Goal: Task Accomplishment & Management: Manage account settings

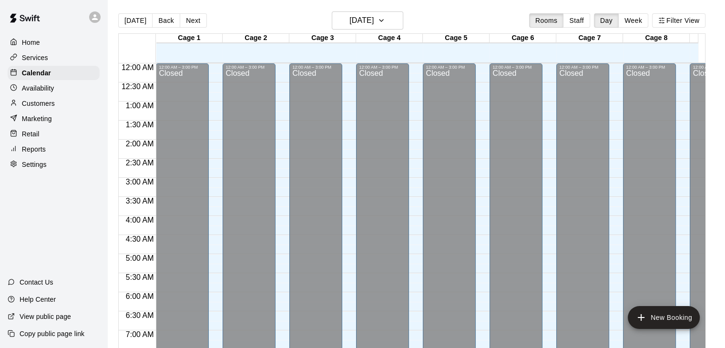
scroll to position [488, 0]
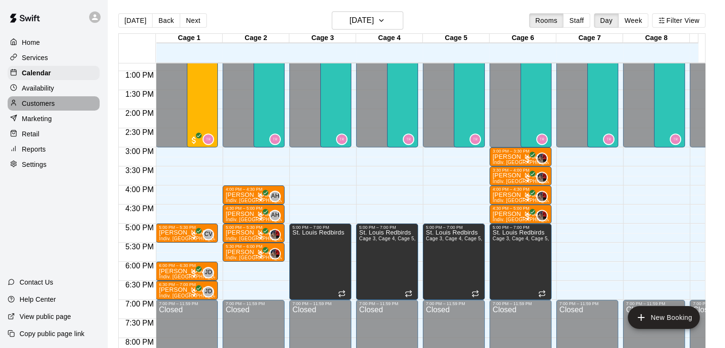
click at [63, 107] on div "Customers" at bounding box center [54, 103] width 92 height 14
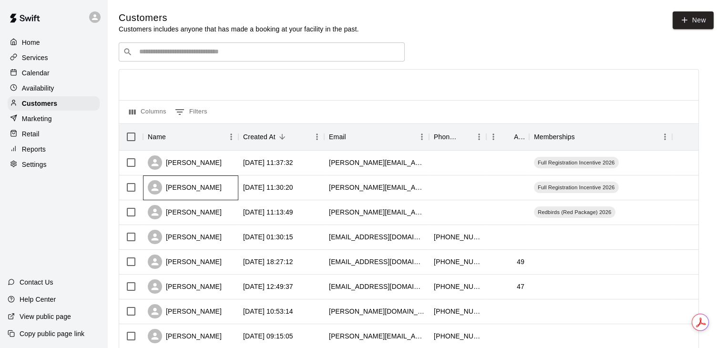
click at [215, 193] on div "Max Segura" at bounding box center [190, 187] width 95 height 25
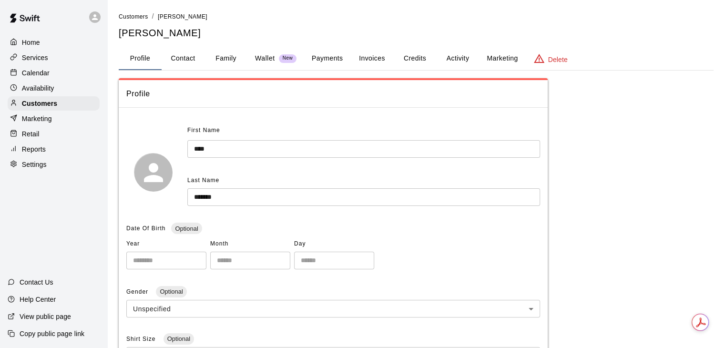
click at [195, 62] on button "Contact" at bounding box center [183, 58] width 43 height 23
select select "**"
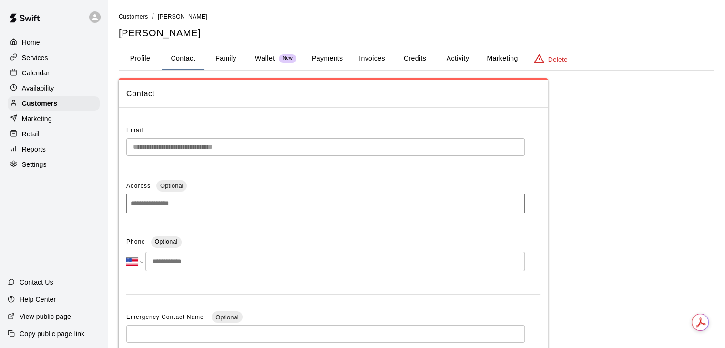
click at [54, 144] on div "**********" at bounding box center [362, 272] width 725 height 545
click at [311, 136] on div "Email" at bounding box center [325, 130] width 399 height 15
click at [31, 72] on p "Calendar" at bounding box center [36, 73] width 28 height 10
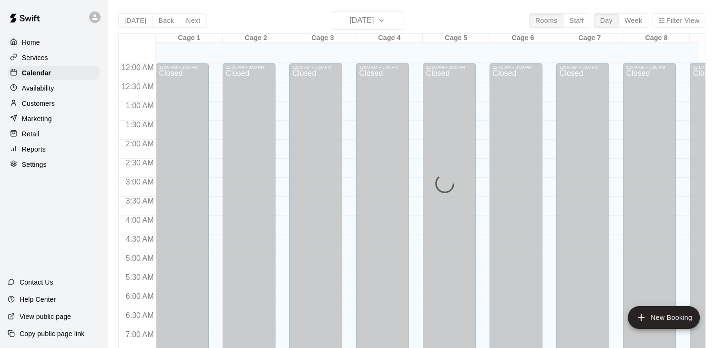
scroll to position [473, 0]
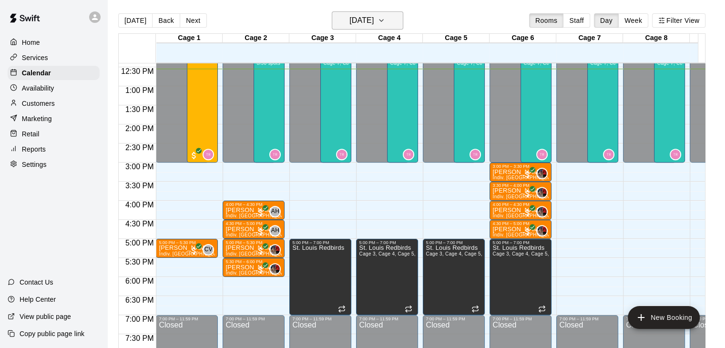
click at [374, 25] on h6 "Friday Aug 15" at bounding box center [362, 20] width 24 height 13
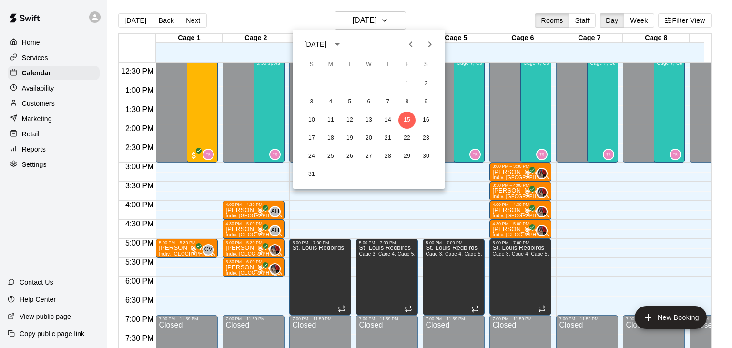
click at [34, 90] on div at bounding box center [366, 174] width 732 height 348
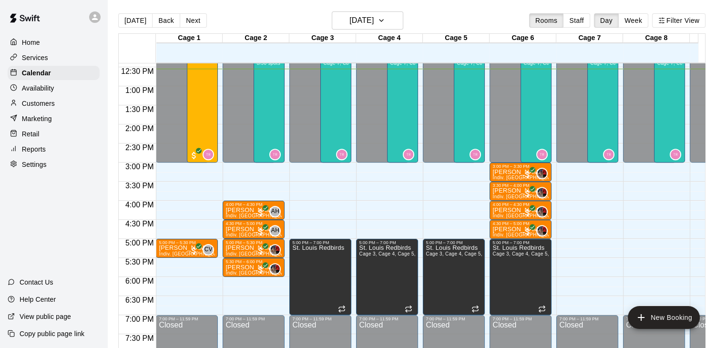
click at [34, 90] on p "Availability" at bounding box center [38, 88] width 32 height 10
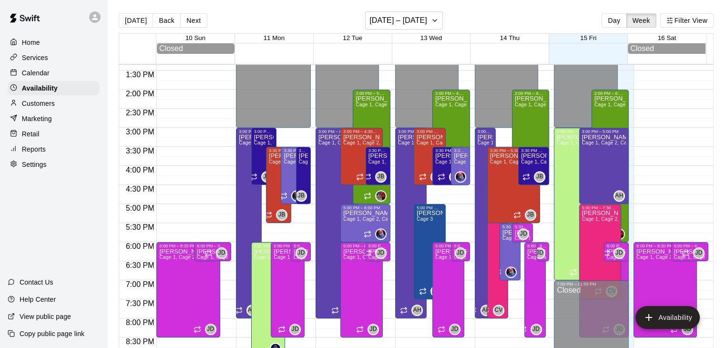
scroll to position [526, 0]
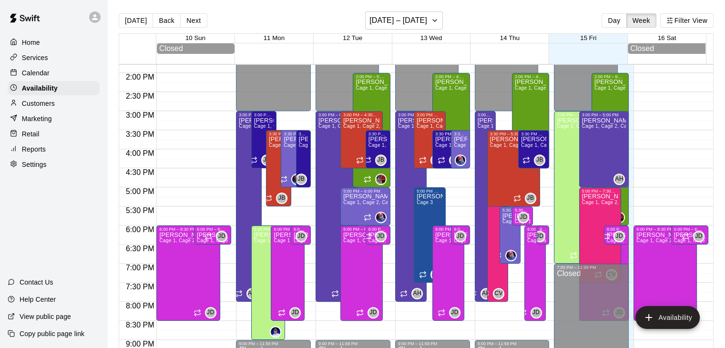
click at [59, 103] on div "Customers" at bounding box center [54, 103] width 92 height 14
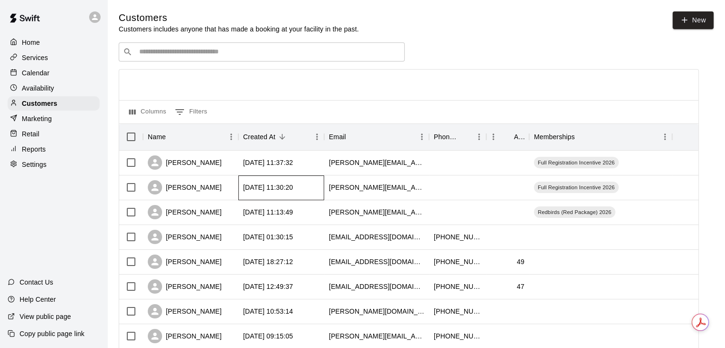
click at [251, 197] on div "2025-08-15 11:30:20" at bounding box center [281, 187] width 86 height 25
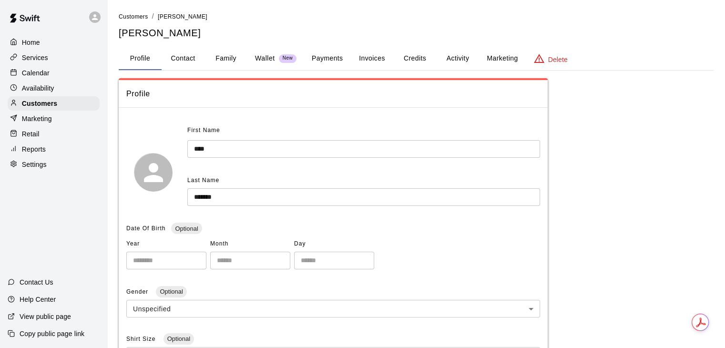
click at [551, 58] on p "Delete" at bounding box center [558, 60] width 20 height 10
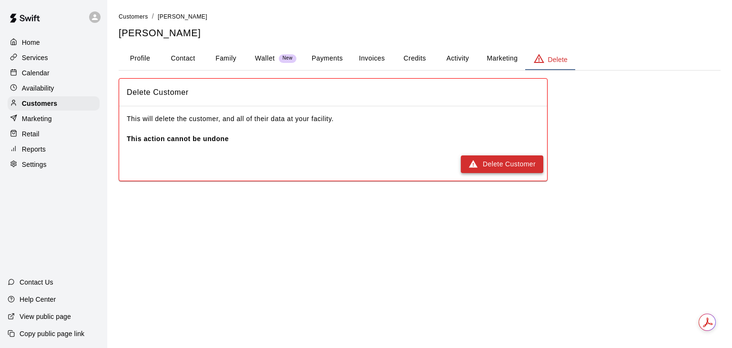
click at [501, 163] on button "Delete Customer" at bounding box center [502, 164] width 82 height 18
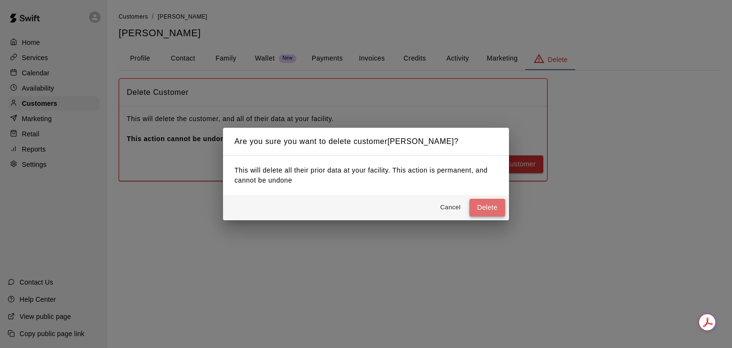
click at [494, 204] on button "Delete" at bounding box center [488, 208] width 36 height 18
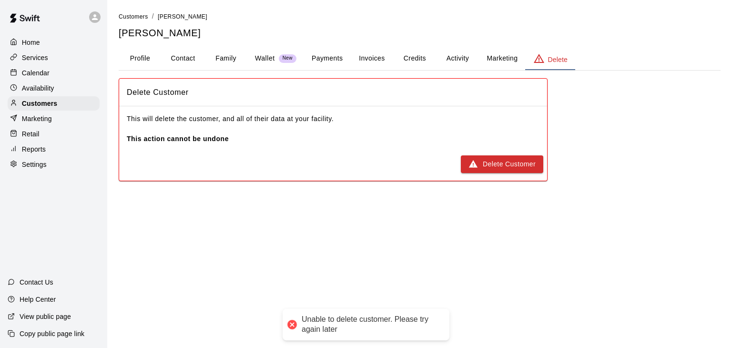
click at [381, 335] on div "Unable to delete customer. Please try again later" at bounding box center [366, 324] width 167 height 31
drag, startPoint x: 374, startPoint y: 334, endPoint x: 299, endPoint y: 316, distance: 76.4
click at [299, 316] on div "Unable to delete customer. Please try again later" at bounding box center [366, 324] width 167 height 31
click at [241, 190] on main "Customers / Max Segura Max Segura Profile Contact Family Wallet New Payments In…" at bounding box center [419, 100] width 625 height 200
click at [513, 62] on button "Marketing" at bounding box center [502, 58] width 46 height 23
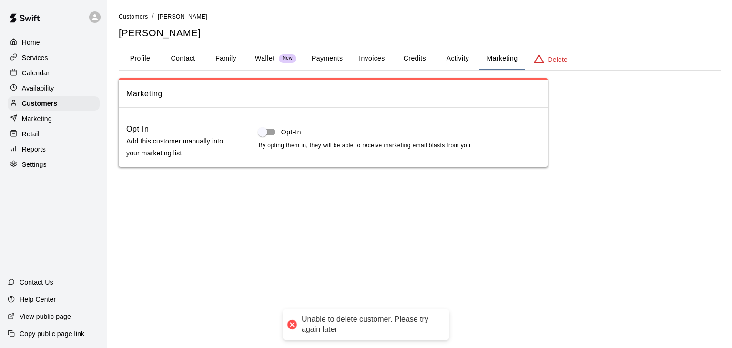
click at [463, 59] on button "Activity" at bounding box center [457, 58] width 43 height 23
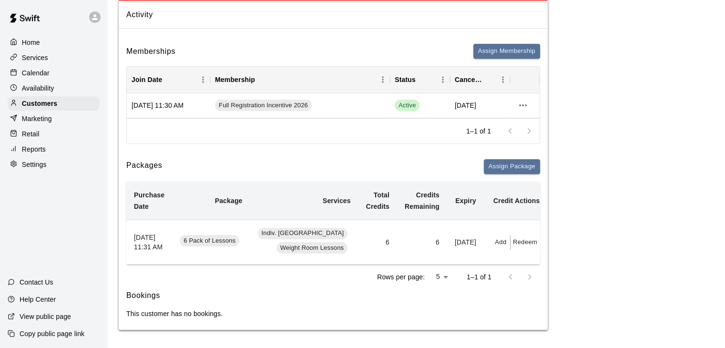
scroll to position [80, 0]
click at [508, 51] on button "Assign Membership" at bounding box center [506, 50] width 67 height 15
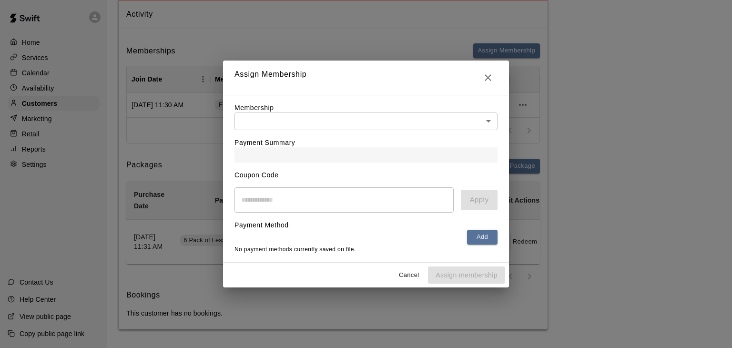
click at [484, 77] on icon "Close" at bounding box center [488, 77] width 11 height 11
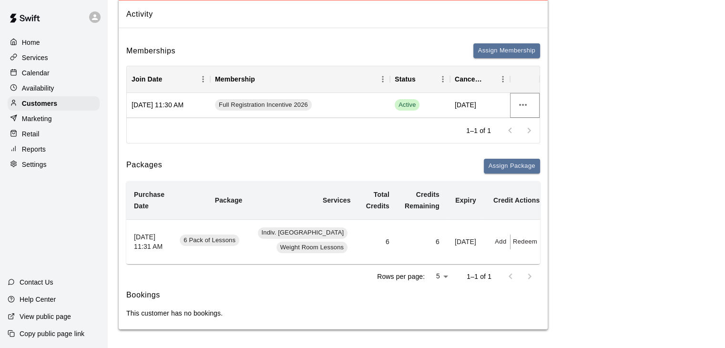
click at [525, 108] on icon "more actions" at bounding box center [522, 104] width 11 height 11
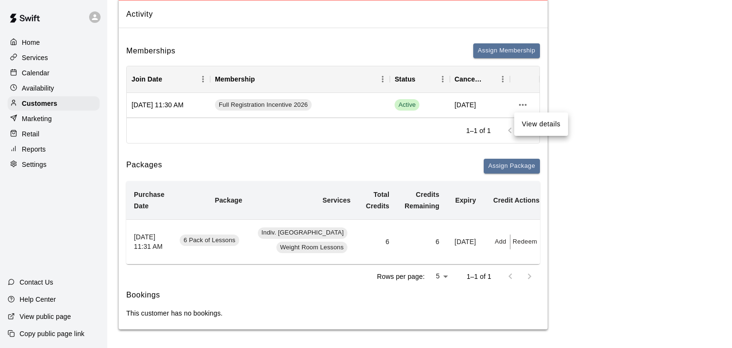
click at [532, 130] on li "View details" at bounding box center [542, 124] width 54 height 16
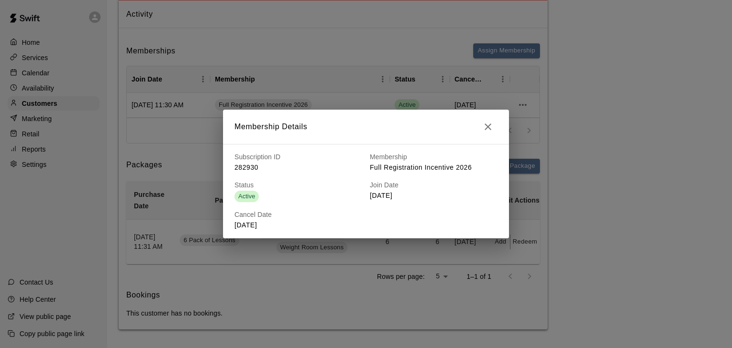
click at [488, 129] on icon "button" at bounding box center [488, 126] width 11 height 11
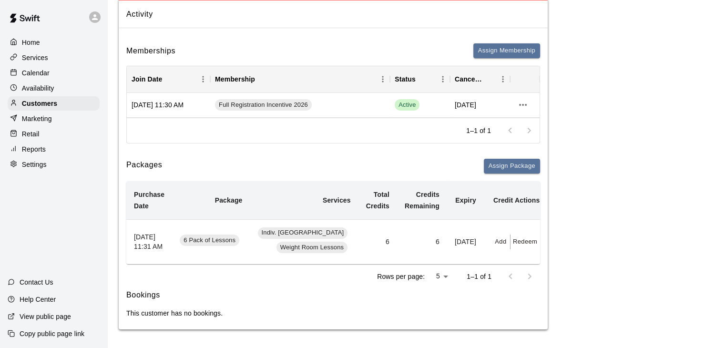
click at [51, 63] on div "Services" at bounding box center [54, 58] width 92 height 14
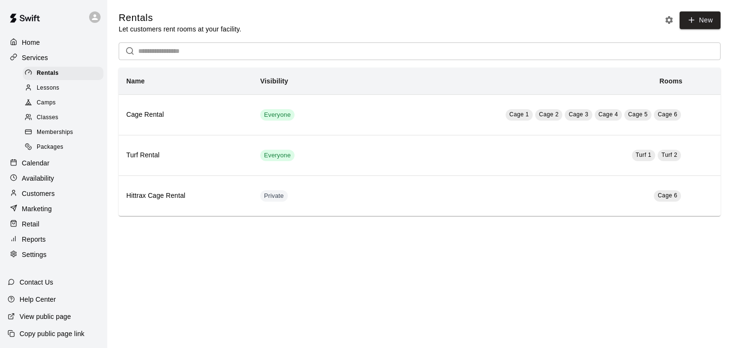
click at [56, 151] on span "Packages" at bounding box center [50, 148] width 27 height 10
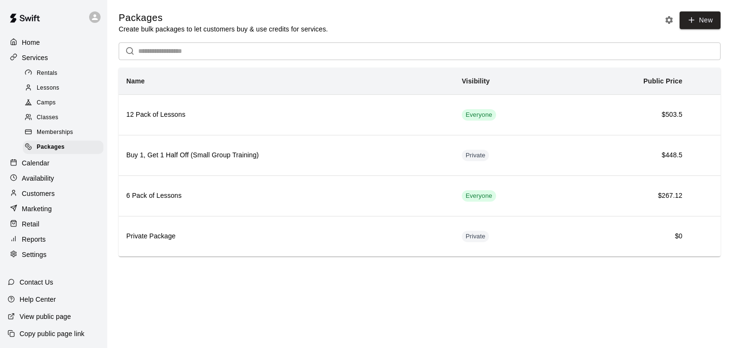
click at [61, 134] on span "Memberships" at bounding box center [55, 133] width 36 height 10
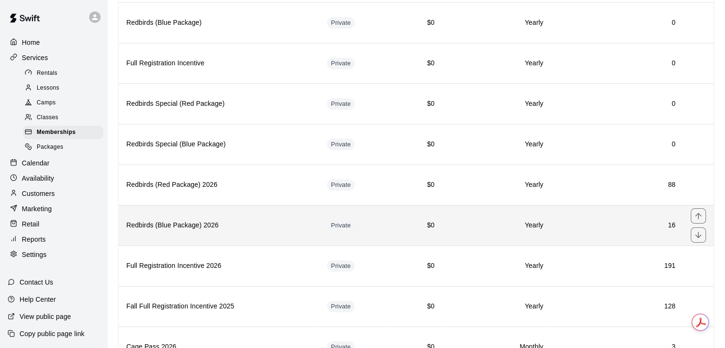
scroll to position [143, 0]
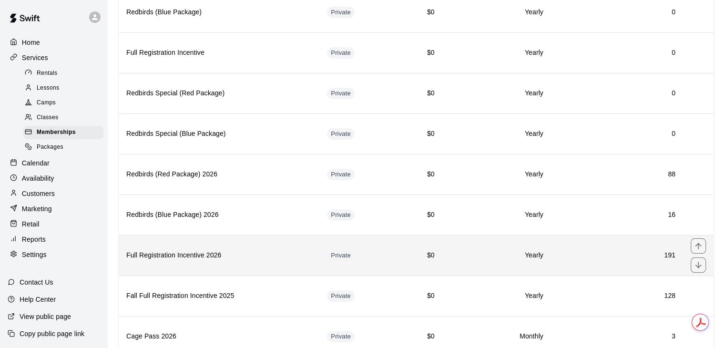
click at [219, 263] on th "Full Registration Incentive 2026" at bounding box center [219, 255] width 201 height 41
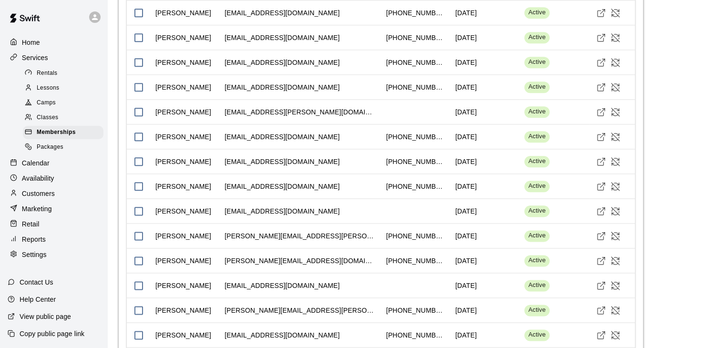
scroll to position [1383, 0]
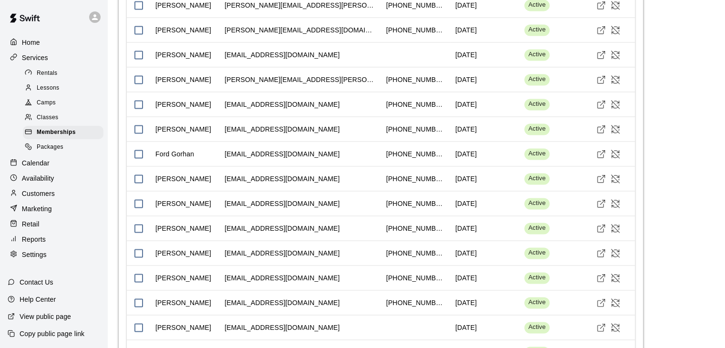
click at [57, 201] on div "Customers" at bounding box center [54, 193] width 92 height 14
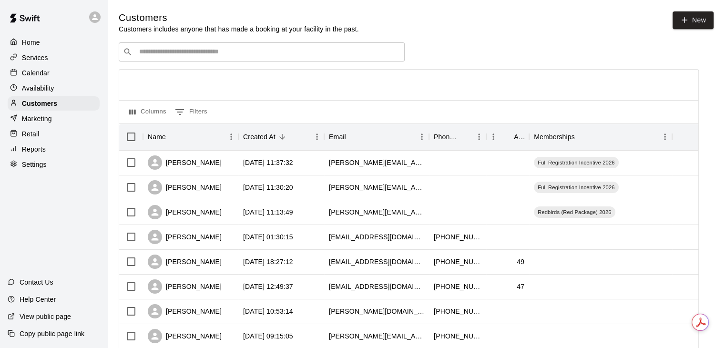
click at [57, 62] on div "Services" at bounding box center [54, 58] width 92 height 14
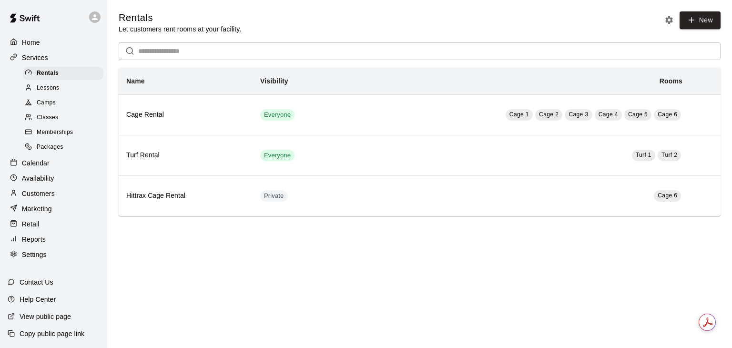
click at [50, 136] on span "Memberships" at bounding box center [55, 133] width 36 height 10
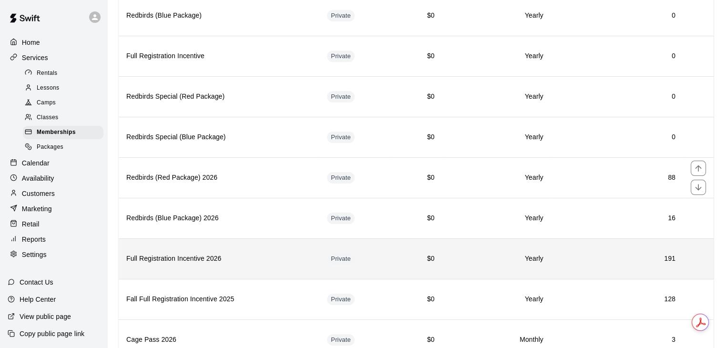
scroll to position [143, 0]
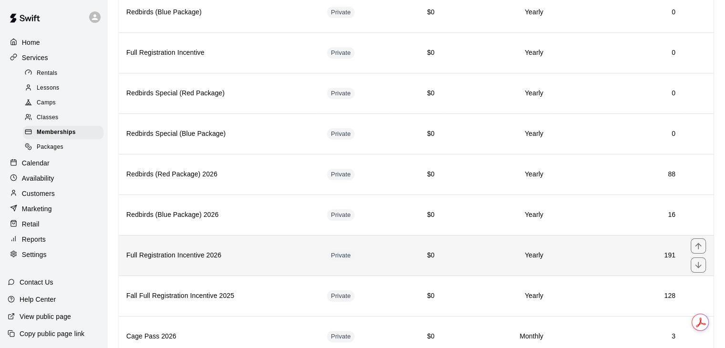
click at [238, 262] on th "Full Registration Incentive 2026" at bounding box center [219, 255] width 201 height 41
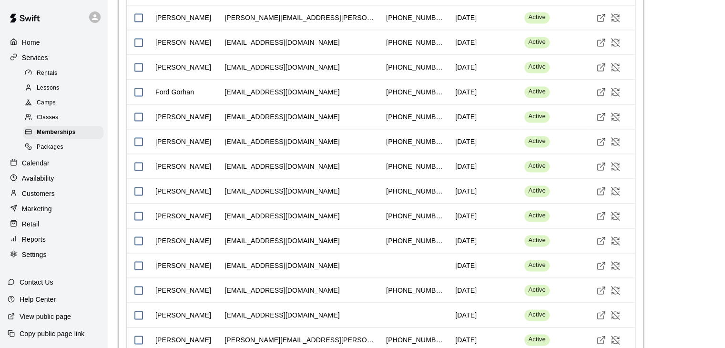
scroll to position [1683, 0]
click at [278, 186] on div "[EMAIL_ADDRESS][DOMAIN_NAME]" at bounding box center [282, 191] width 115 height 10
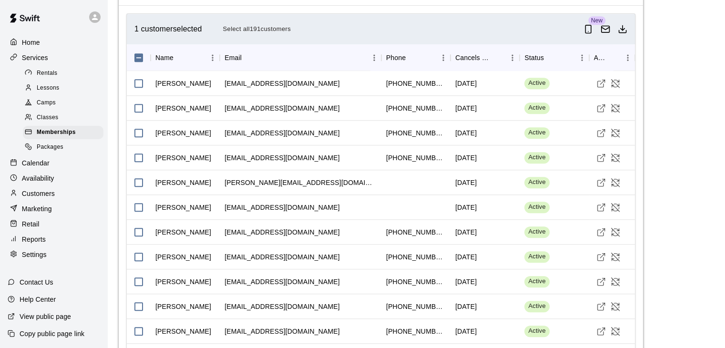
scroll to position [682, 0]
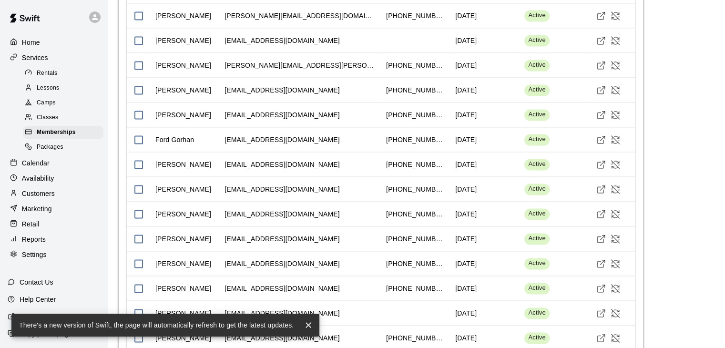
scroll to position [1400, 0]
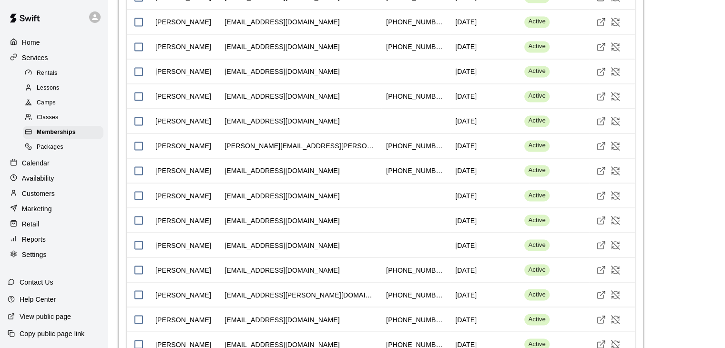
scroll to position [1764, 0]
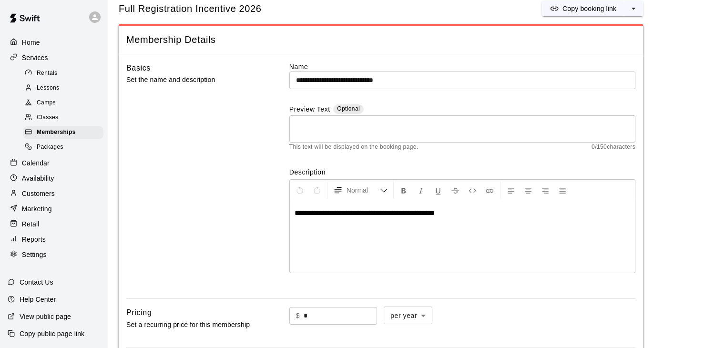
scroll to position [0, 0]
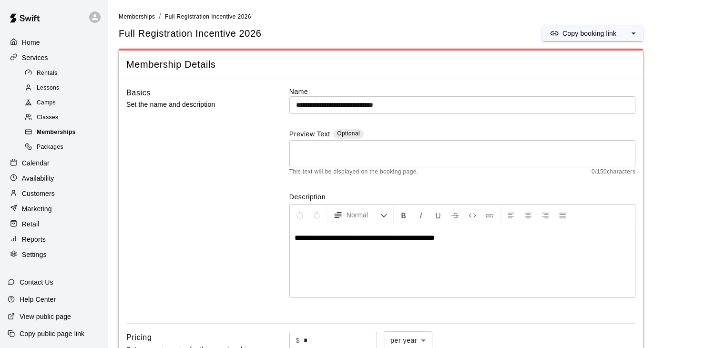
click at [67, 137] on span "Memberships" at bounding box center [56, 133] width 39 height 10
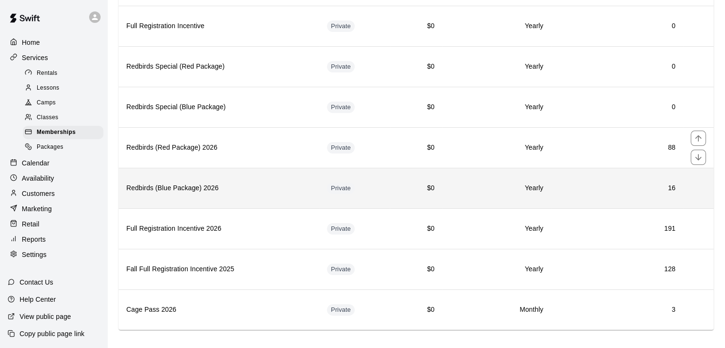
scroll to position [175, 0]
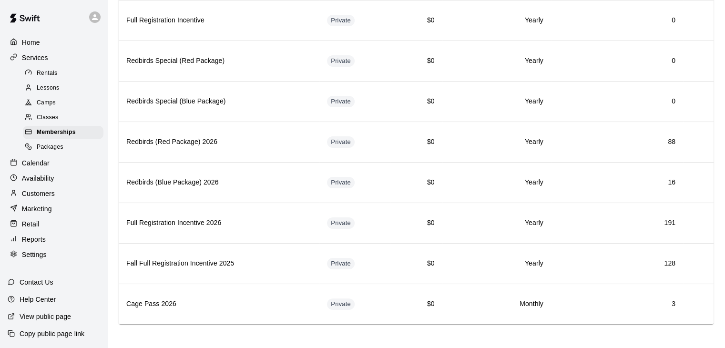
click at [68, 184] on div "Availability" at bounding box center [54, 178] width 92 height 14
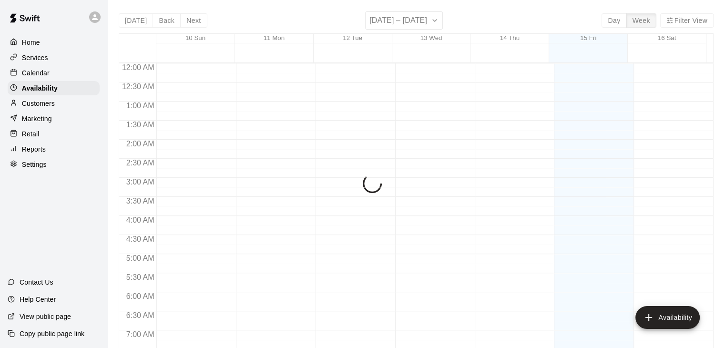
scroll to position [487, 0]
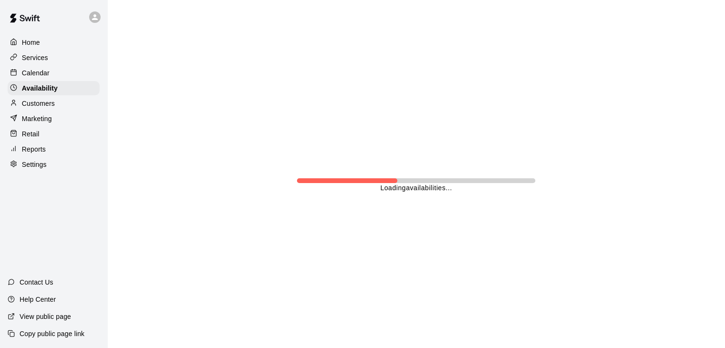
click at [45, 105] on p "Customers" at bounding box center [38, 104] width 33 height 10
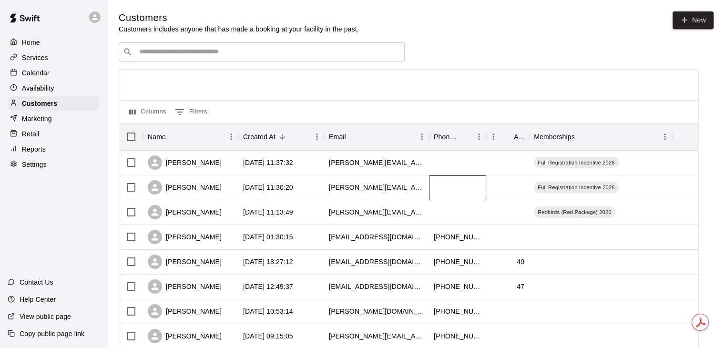
click at [438, 189] on div at bounding box center [457, 187] width 57 height 25
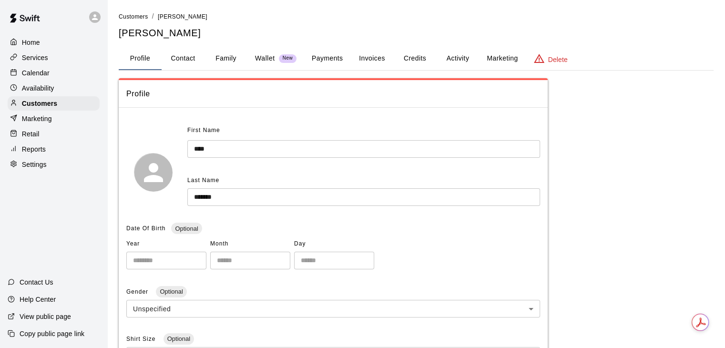
click at [283, 60] on span "New" at bounding box center [288, 58] width 18 height 6
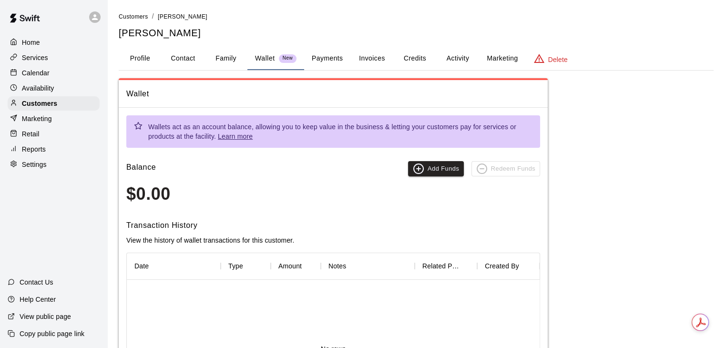
click at [227, 62] on button "Family" at bounding box center [226, 58] width 43 height 23
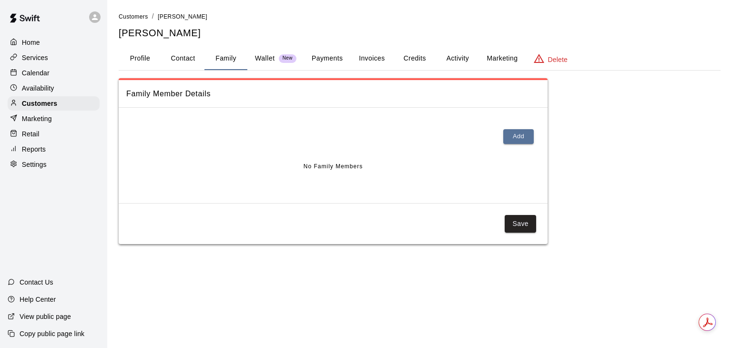
click at [202, 62] on button "Contact" at bounding box center [183, 58] width 43 height 23
select select "**"
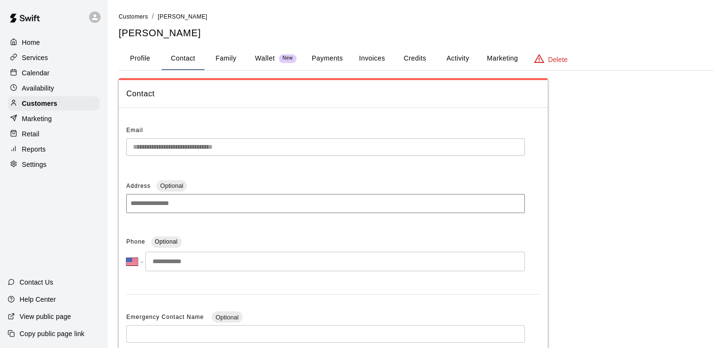
click at [479, 56] on button "Activity" at bounding box center [457, 58] width 43 height 23
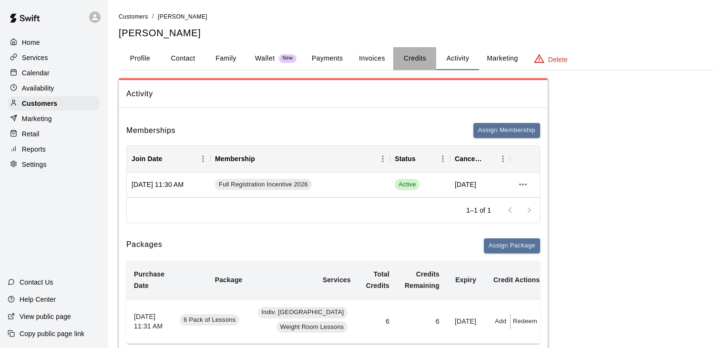
click at [393, 64] on button "Credits" at bounding box center [414, 58] width 43 height 23
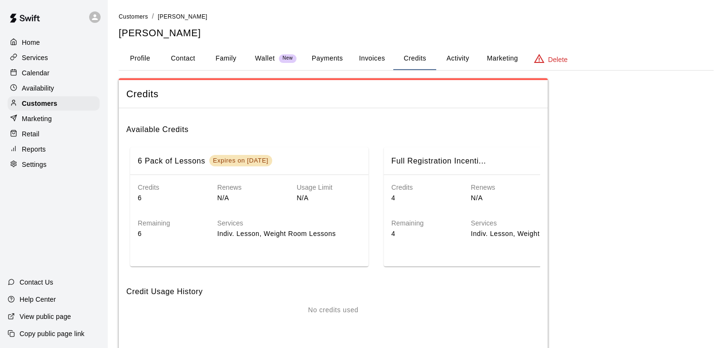
click at [455, 62] on button "Activity" at bounding box center [457, 58] width 43 height 23
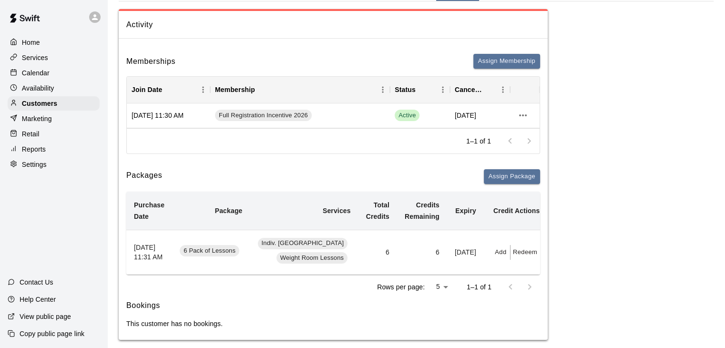
scroll to position [80, 0]
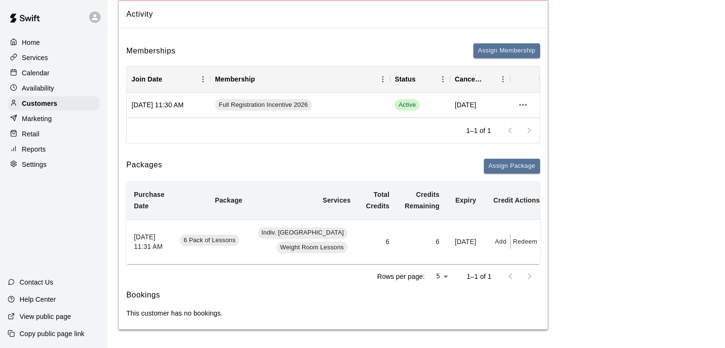
click at [399, 178] on div "Packages Assign Package Purchase Date Package Services Total Credits Credits Re…" at bounding box center [333, 224] width 414 height 130
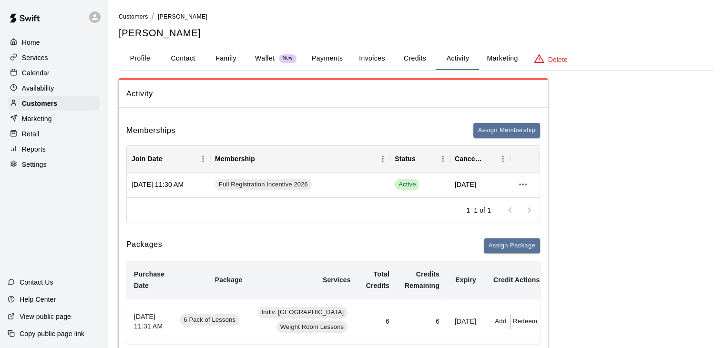
click at [315, 69] on button "Payments" at bounding box center [327, 58] width 46 height 23
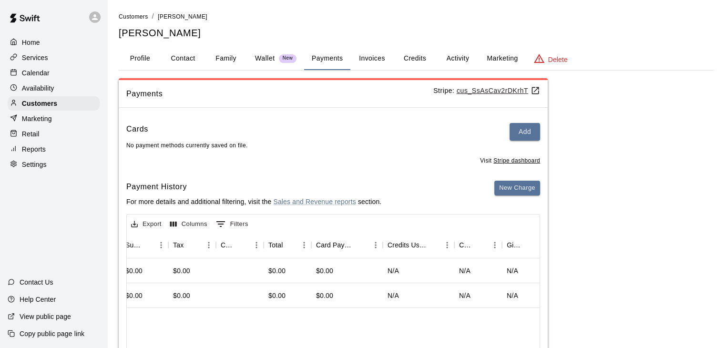
click at [361, 60] on button "Invoices" at bounding box center [371, 58] width 43 height 23
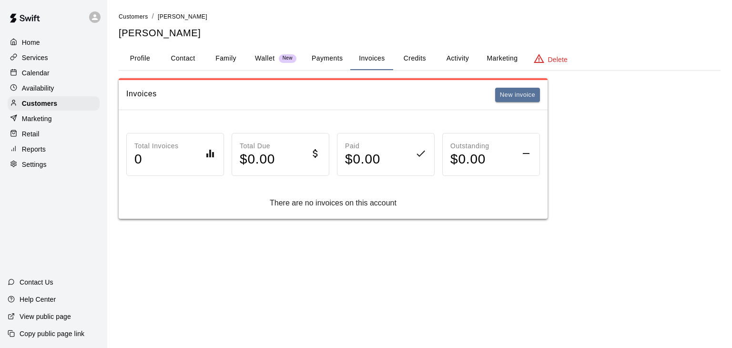
click at [547, 64] on button "Delete" at bounding box center [551, 58] width 50 height 23
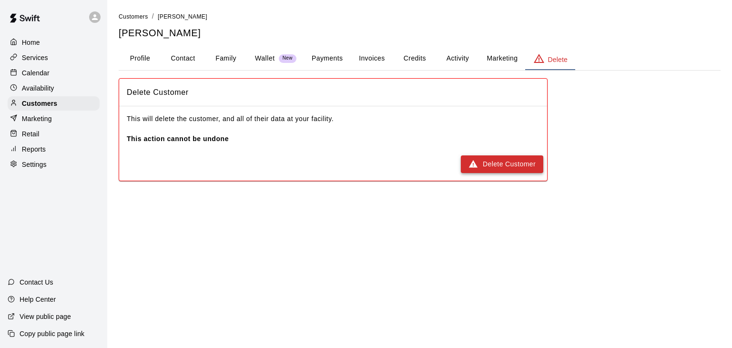
click at [525, 158] on button "Delete Customer" at bounding box center [502, 164] width 82 height 18
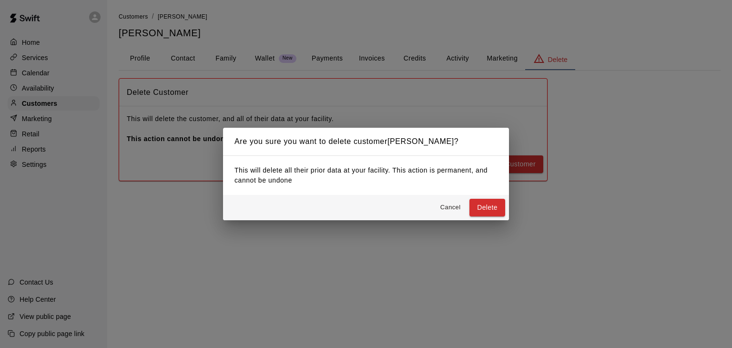
click at [485, 210] on button "Delete" at bounding box center [488, 208] width 36 height 18
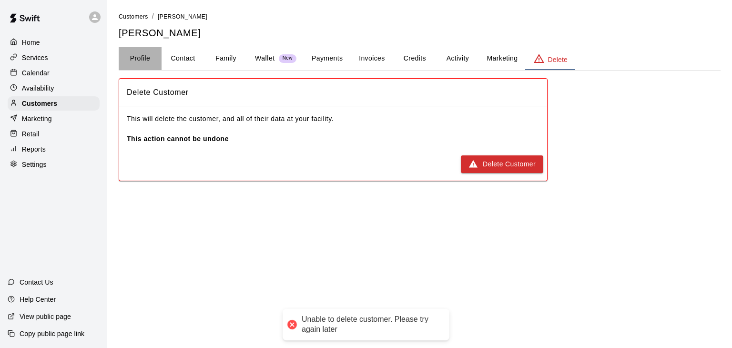
click at [143, 50] on button "Profile" at bounding box center [140, 58] width 43 height 23
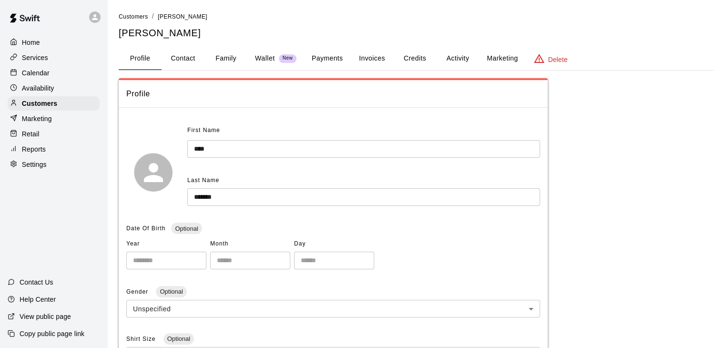
click at [59, 77] on div "Calendar" at bounding box center [54, 73] width 92 height 14
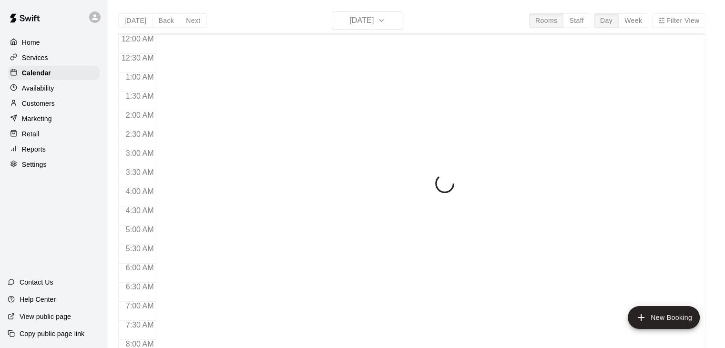
scroll to position [492, 0]
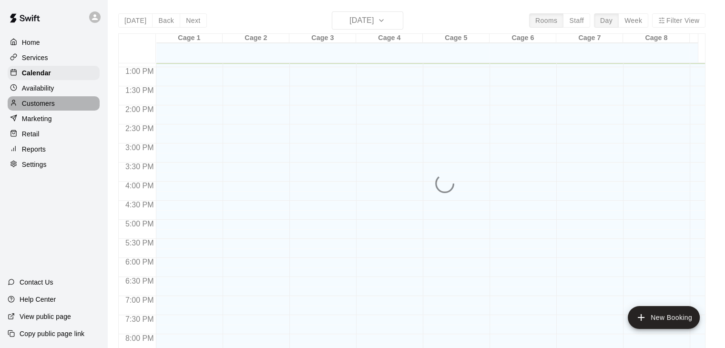
click at [57, 109] on div "Customers" at bounding box center [54, 103] width 92 height 14
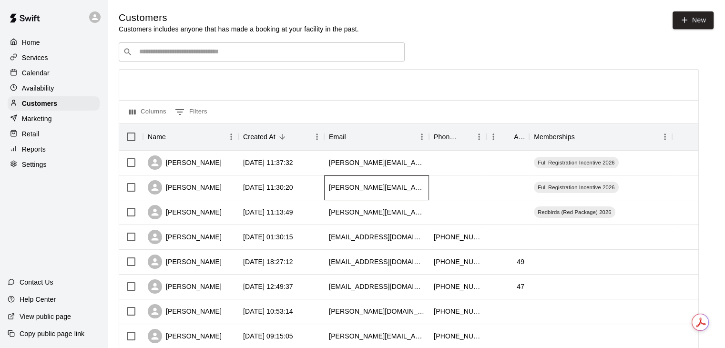
click at [381, 194] on div "ernesto.segura@huschblackwell.com" at bounding box center [376, 187] width 105 height 25
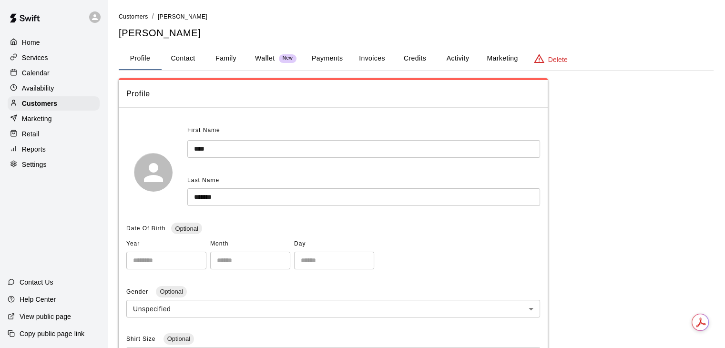
click at [535, 62] on icon "basic tabs example" at bounding box center [539, 58] width 11 height 11
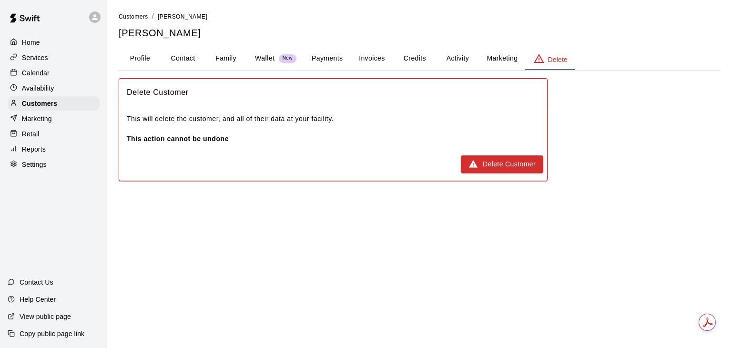
click at [442, 164] on div "Delete Customer" at bounding box center [333, 164] width 428 height 25
click at [470, 162] on icon "button" at bounding box center [474, 164] width 10 height 10
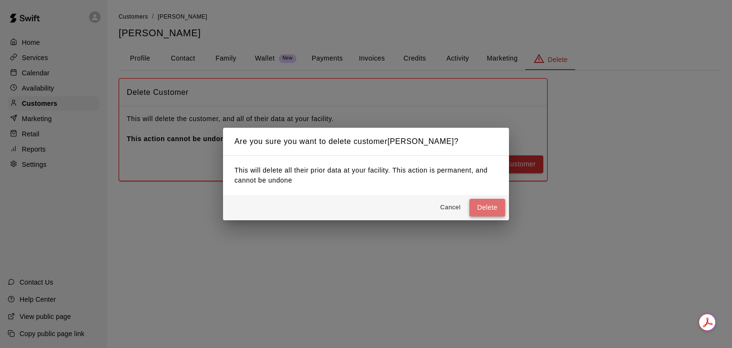
click at [475, 205] on button "Delete" at bounding box center [488, 208] width 36 height 18
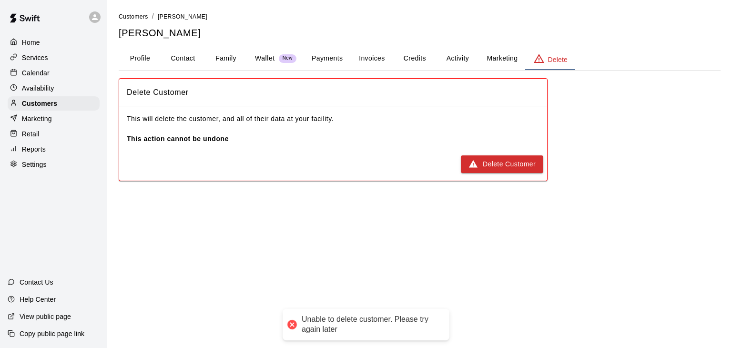
click at [381, 60] on button "Invoices" at bounding box center [371, 58] width 43 height 23
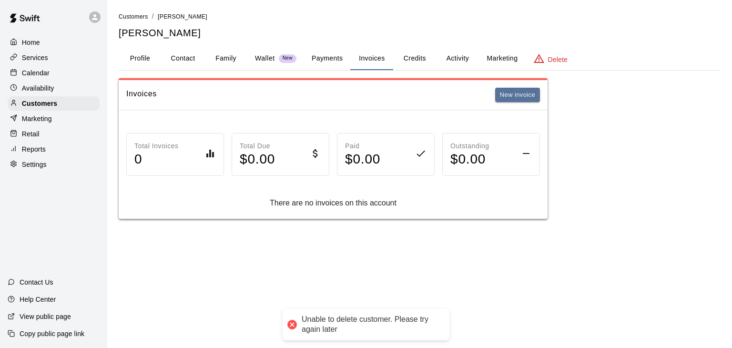
click at [420, 61] on button "Credits" at bounding box center [414, 58] width 43 height 23
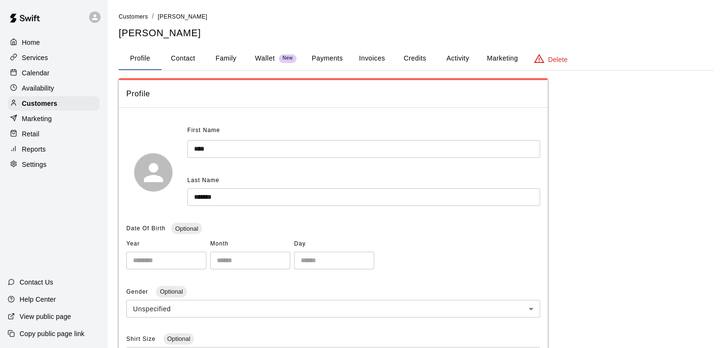
click at [48, 92] on p "Availability" at bounding box center [38, 88] width 32 height 10
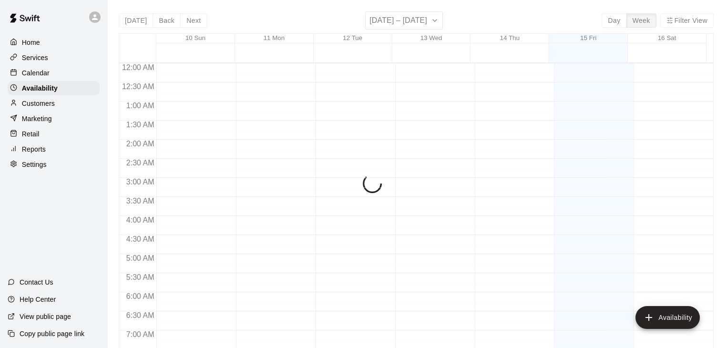
scroll to position [492, 0]
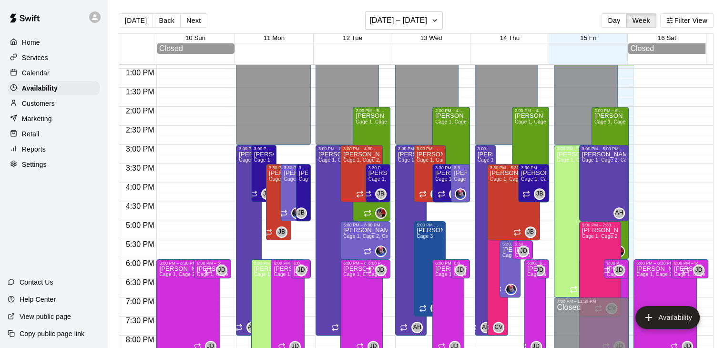
click at [69, 58] on div "Services" at bounding box center [54, 58] width 92 height 14
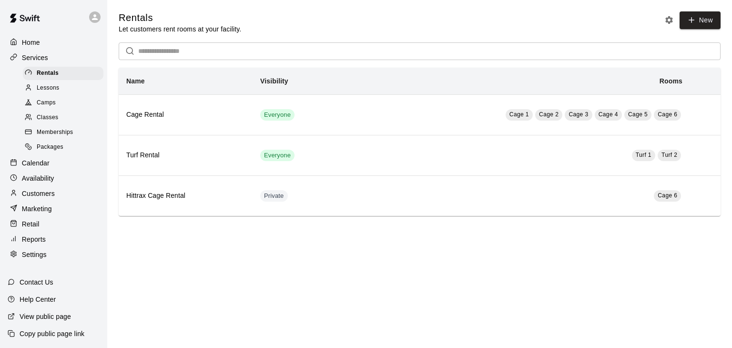
click at [79, 123] on div "Classes" at bounding box center [63, 117] width 81 height 13
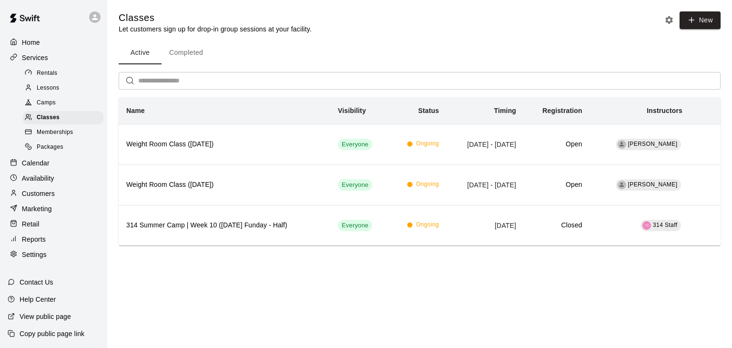
click at [77, 139] on div "Memberships" at bounding box center [63, 132] width 81 height 13
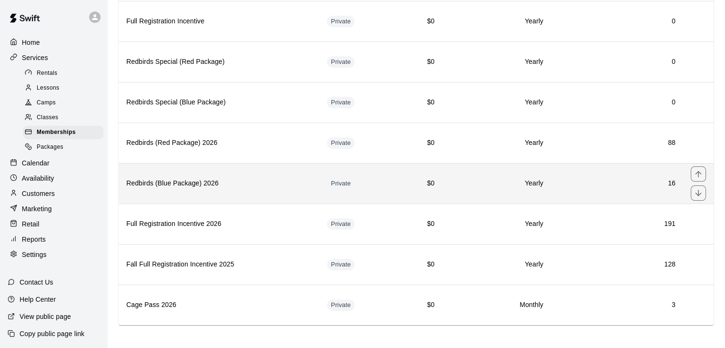
scroll to position [175, 0]
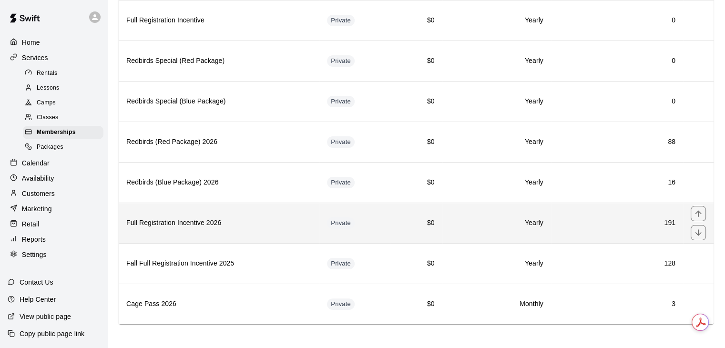
click at [225, 230] on th "Full Registration Incentive 2026" at bounding box center [219, 223] width 201 height 41
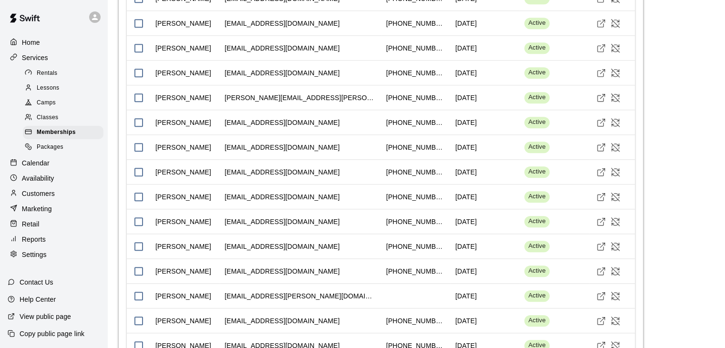
scroll to position [730, 0]
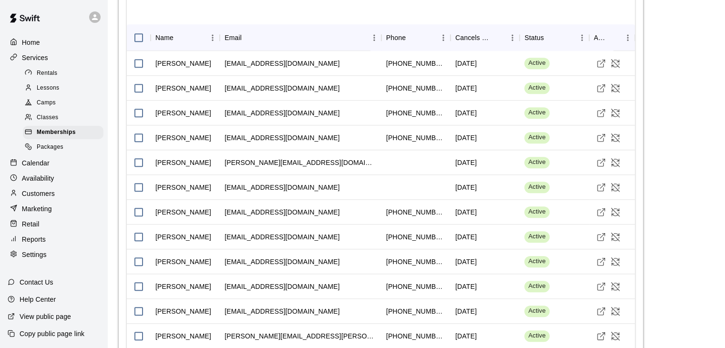
click at [61, 201] on div "Customers" at bounding box center [54, 193] width 92 height 14
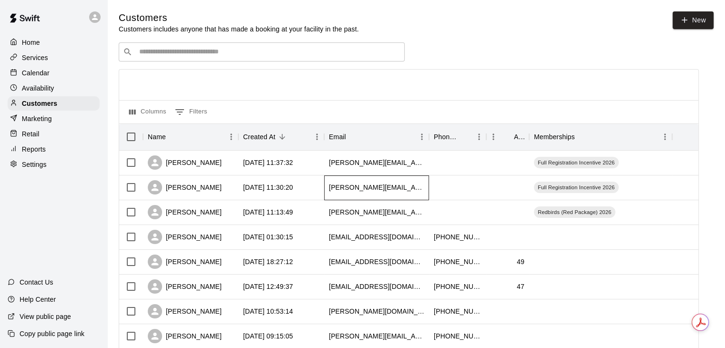
click at [350, 185] on div "ernesto.segura@huschblackwell.com" at bounding box center [376, 188] width 95 height 10
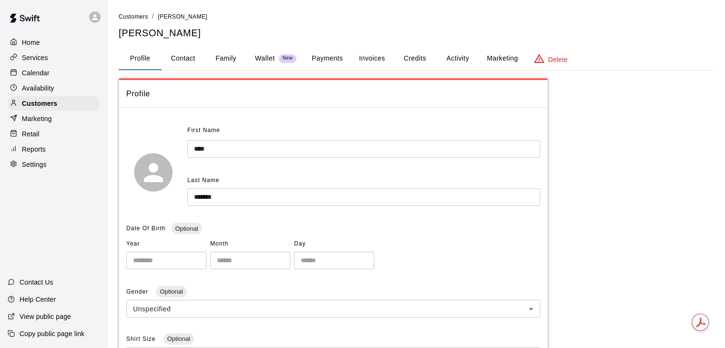
click at [383, 50] on button "Invoices" at bounding box center [371, 58] width 43 height 23
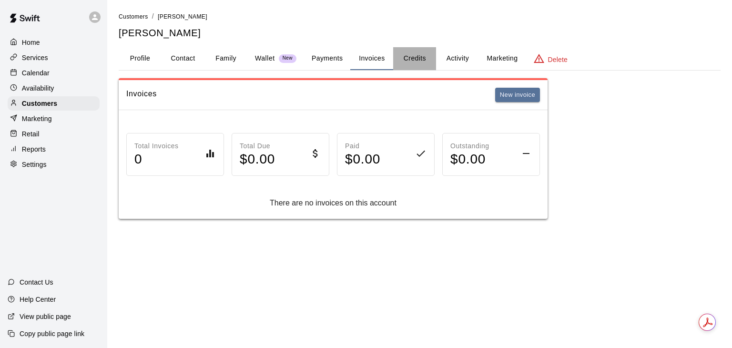
click at [430, 52] on button "Credits" at bounding box center [414, 58] width 43 height 23
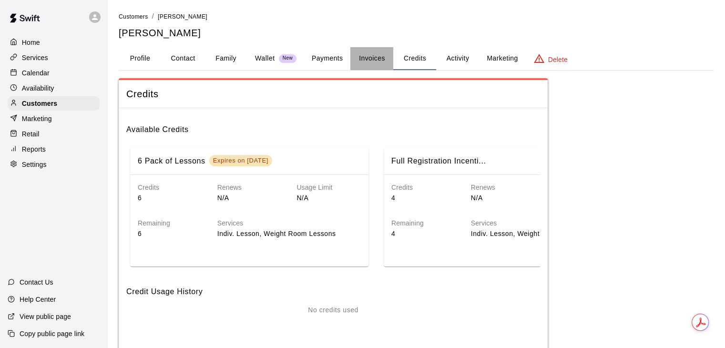
click at [361, 59] on button "Invoices" at bounding box center [371, 58] width 43 height 23
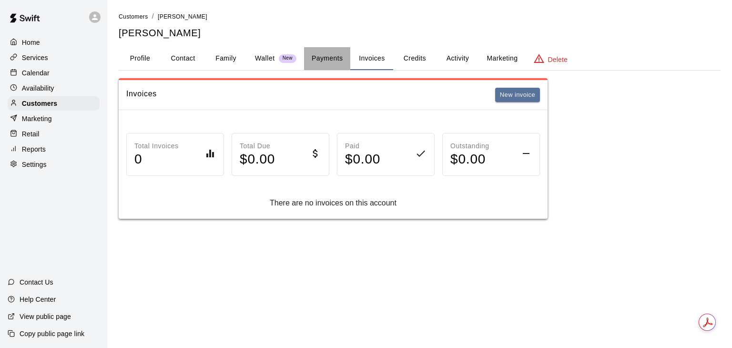
click at [347, 58] on button "Payments" at bounding box center [327, 58] width 46 height 23
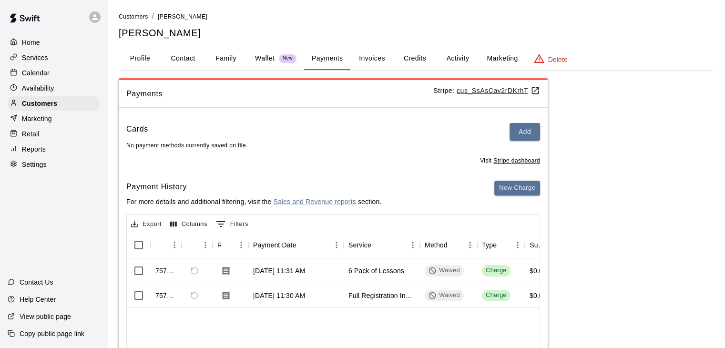
click at [422, 60] on button "Credits" at bounding box center [414, 58] width 43 height 23
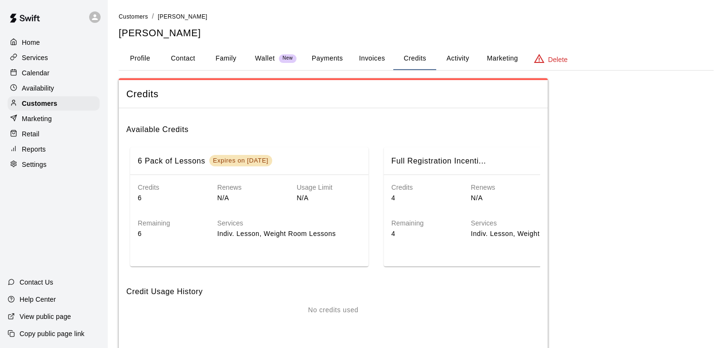
click at [445, 59] on button "Activity" at bounding box center [457, 58] width 43 height 23
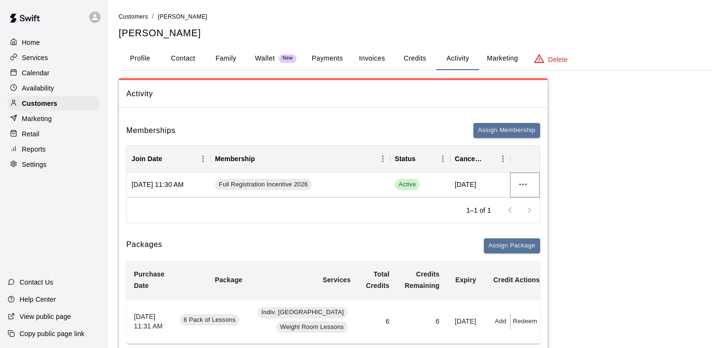
click at [522, 182] on icon "more actions" at bounding box center [522, 184] width 11 height 11
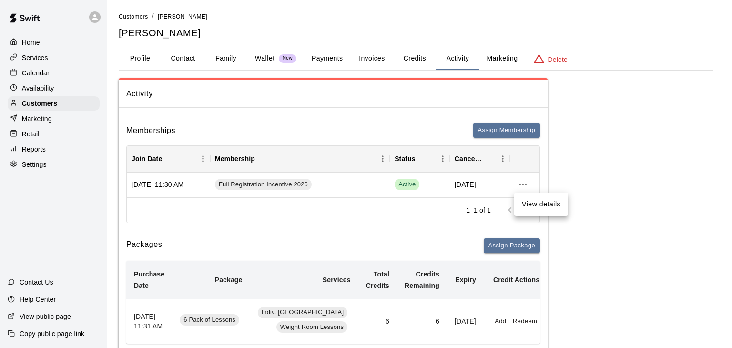
click at [522, 186] on div at bounding box center [366, 174] width 732 height 348
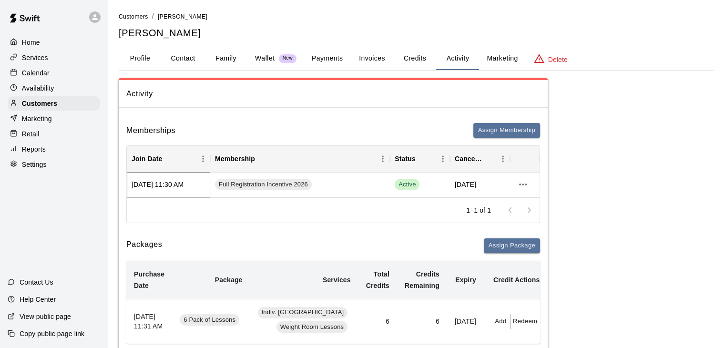
click at [200, 180] on div "Aug 15, 2025 11:30 AM" at bounding box center [168, 185] width 83 height 25
click at [209, 197] on div "1–1 of 1" at bounding box center [333, 209] width 413 height 25
